Goal: Task Accomplishment & Management: Manage account settings

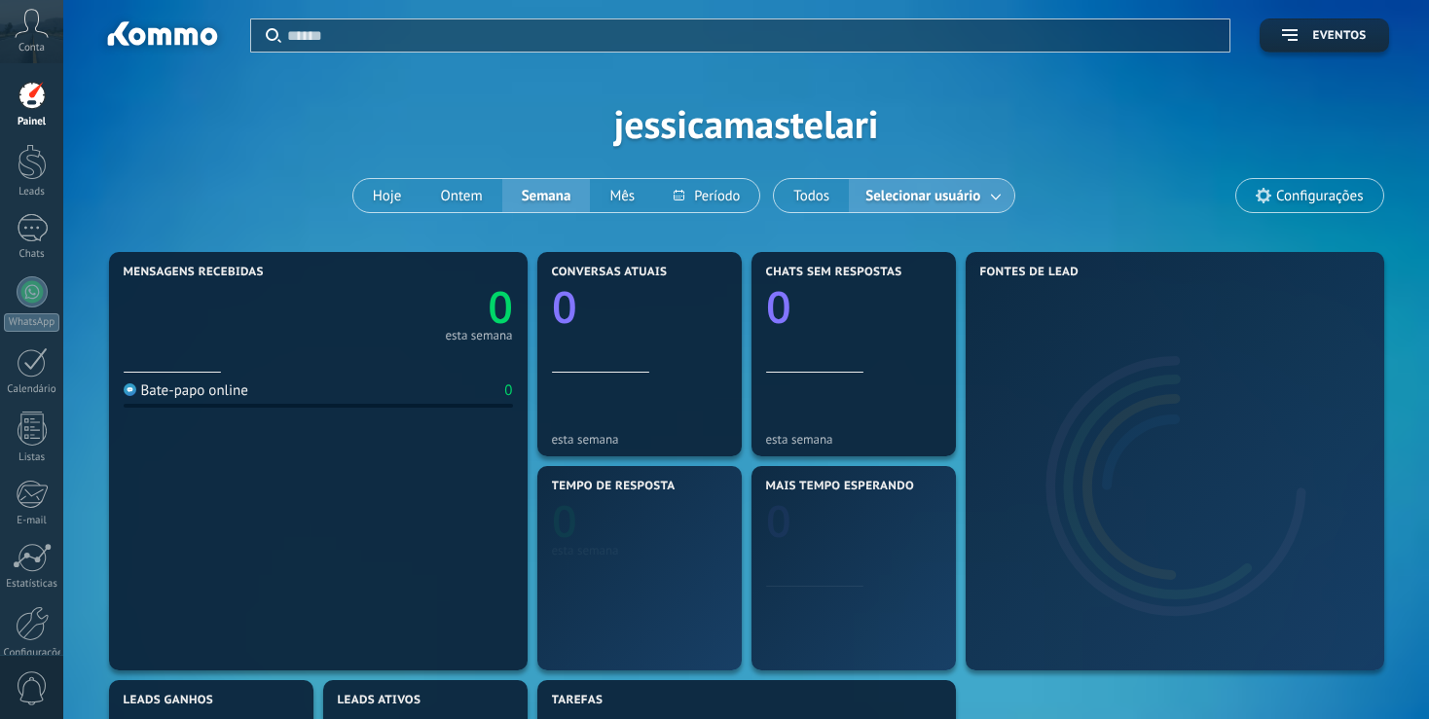
click at [1010, 130] on div "Aplicar Eventos jessicamastelari Hoje Ontem Semana Mês" at bounding box center [745, 123] width 1307 height 247
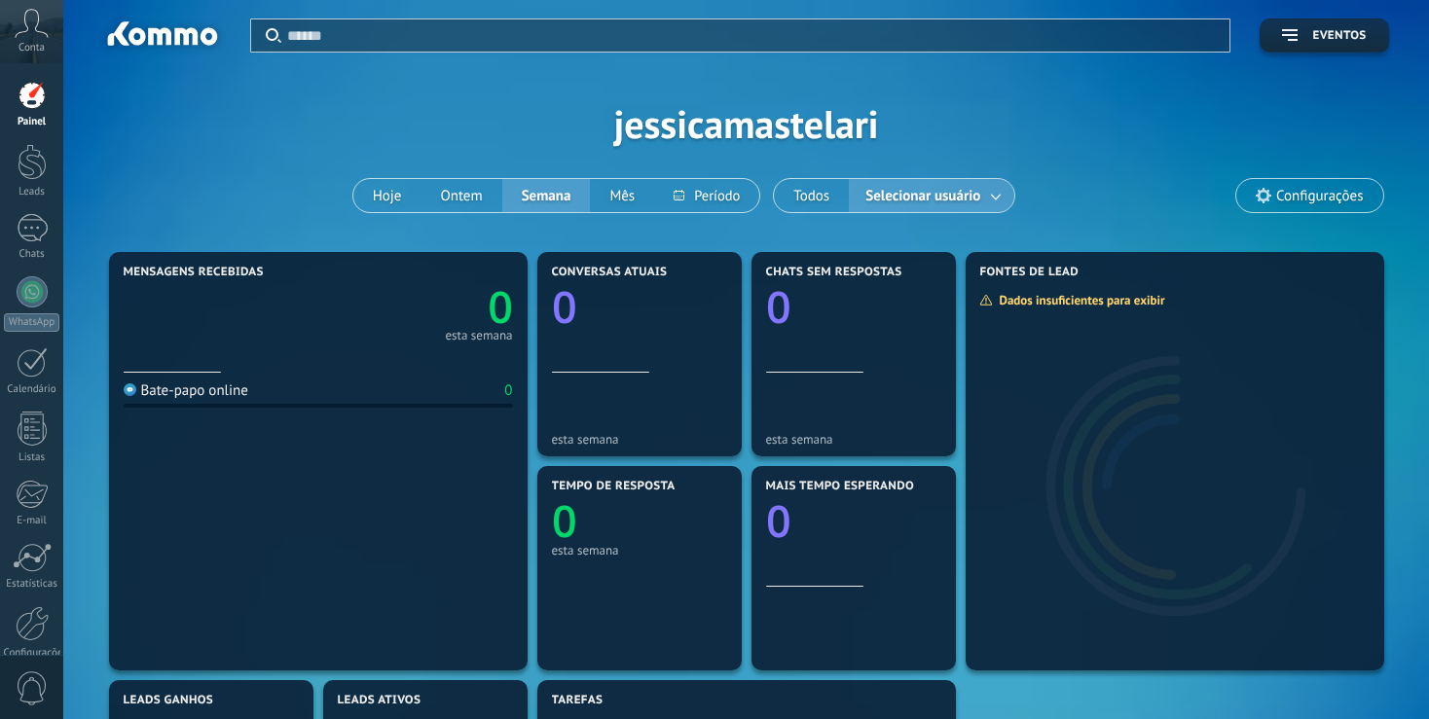
click at [1330, 200] on span "Configurações" at bounding box center [1319, 196] width 87 height 17
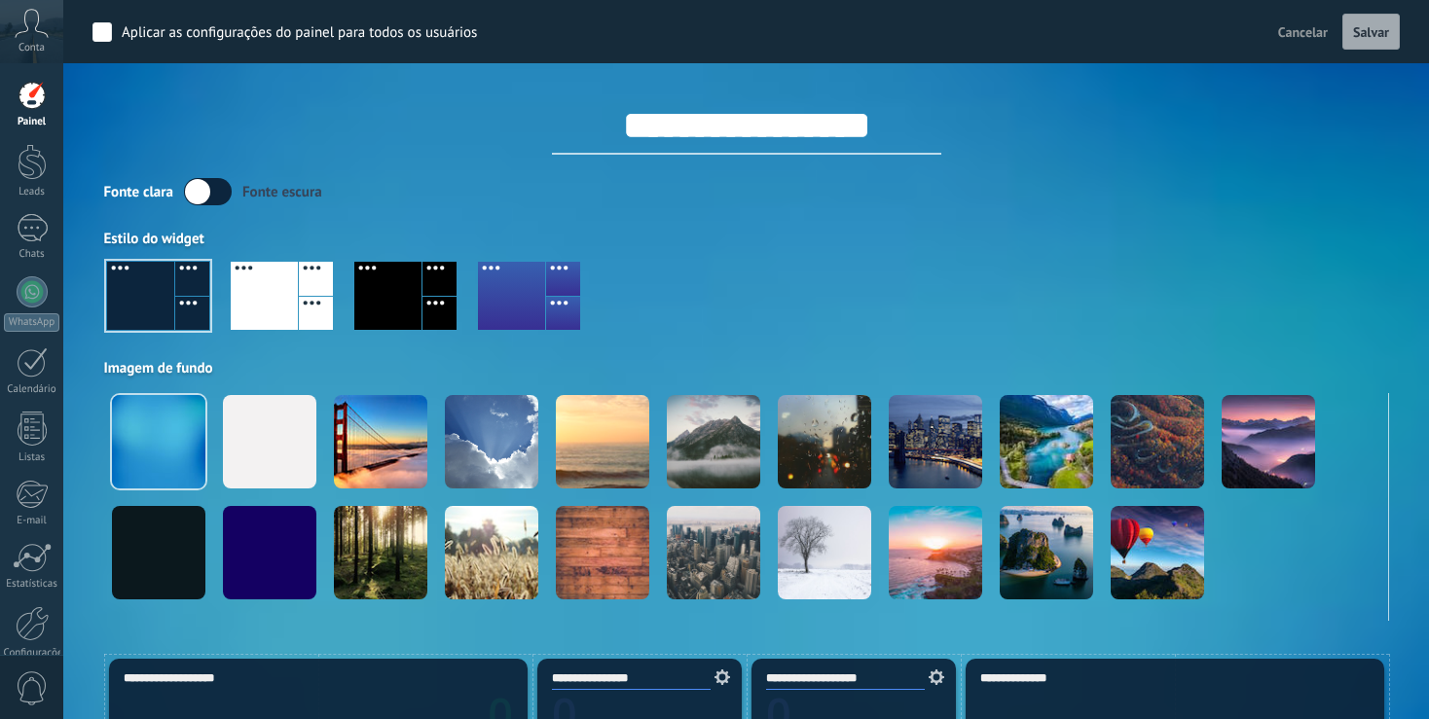
click at [36, 34] on icon at bounding box center [32, 23] width 34 height 29
click at [19, 41] on div "Conta" at bounding box center [31, 31] width 63 height 63
click at [39, 100] on div at bounding box center [32, 95] width 29 height 29
click at [37, 168] on div at bounding box center [32, 162] width 29 height 36
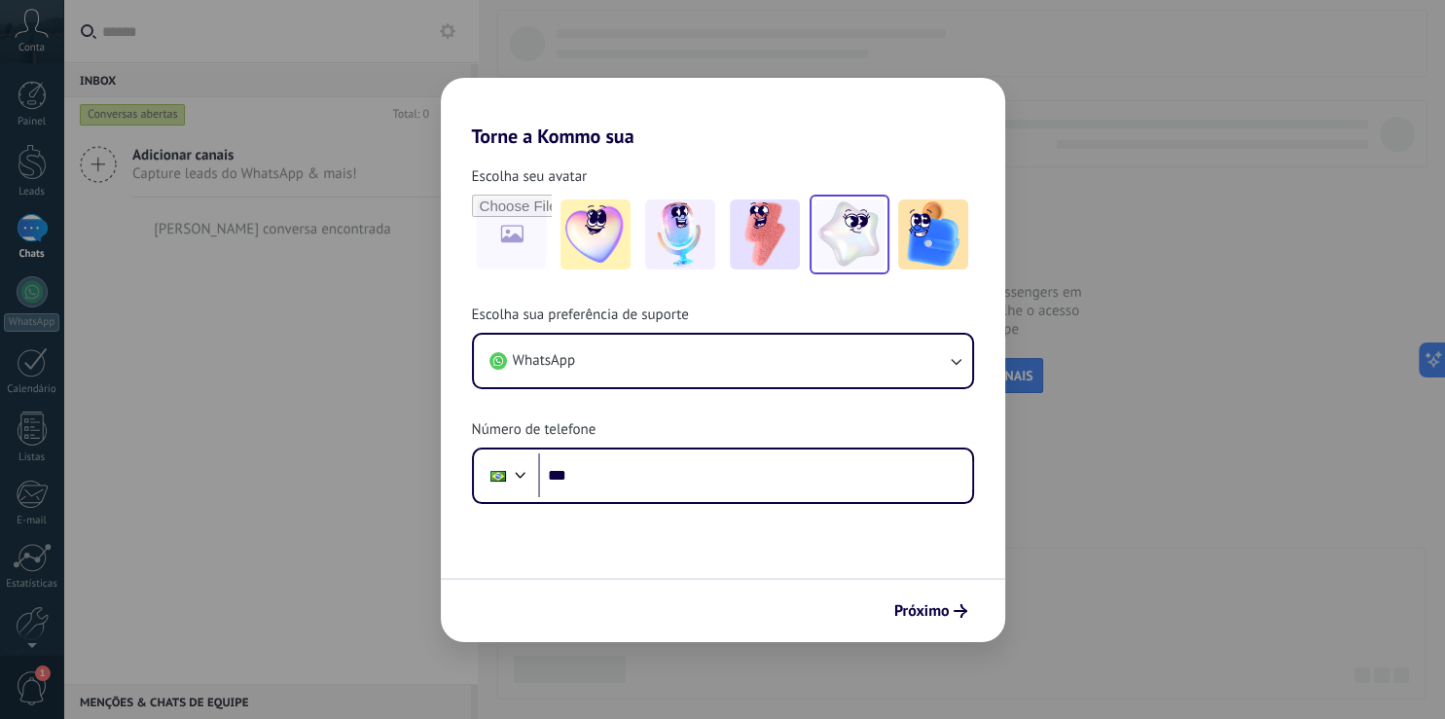
click at [870, 243] on img at bounding box center [850, 235] width 70 height 70
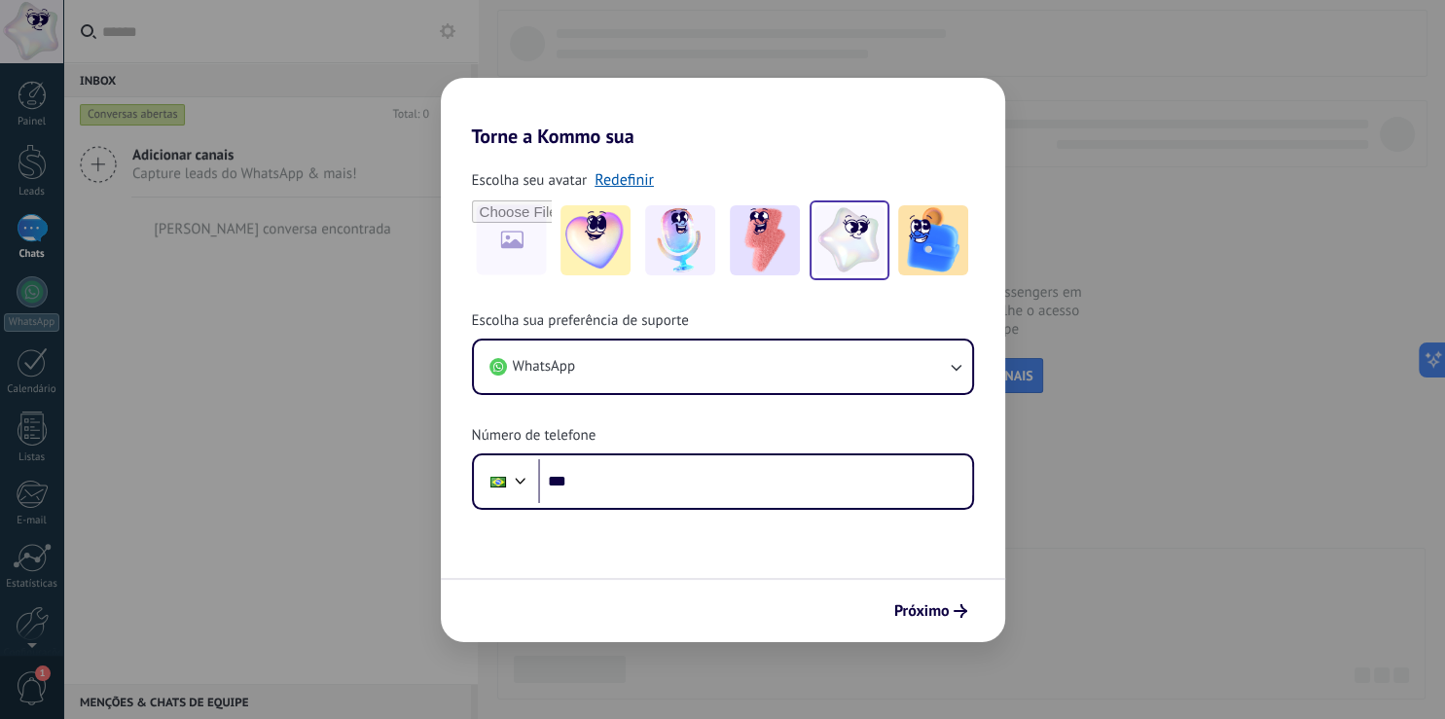
click at [248, 445] on div "Torne a Kommo sua Escolha seu avatar Redefinir Escolha sua preferência de supor…" at bounding box center [722, 359] width 1445 height 719
